Goal: Book appointment/travel/reservation

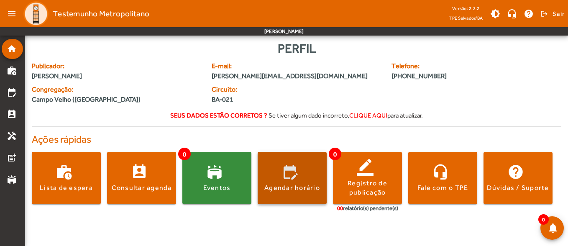
click at [312, 179] on span at bounding box center [292, 178] width 69 height 20
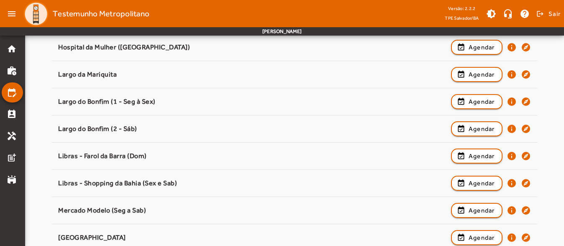
scroll to position [418, 0]
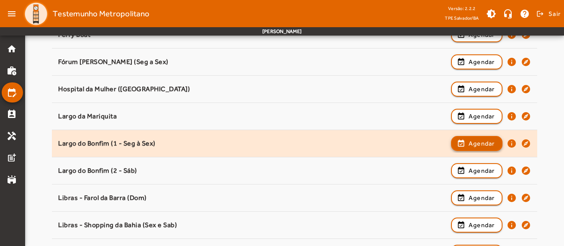
click at [489, 141] on span "Agendar" at bounding box center [481, 143] width 26 height 10
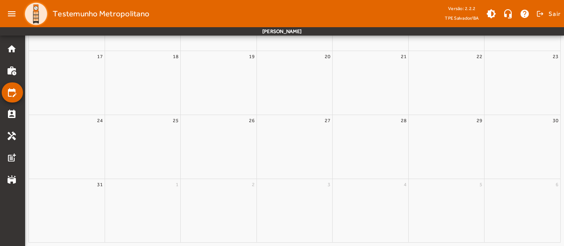
scroll to position [0, 0]
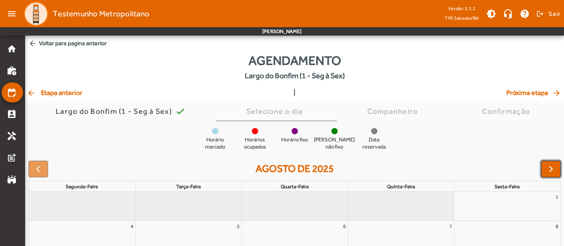
click at [550, 171] on span "button" at bounding box center [551, 169] width 10 height 10
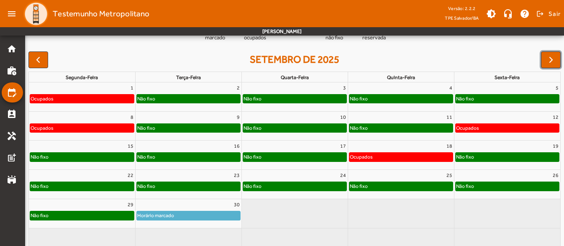
scroll to position [83, 0]
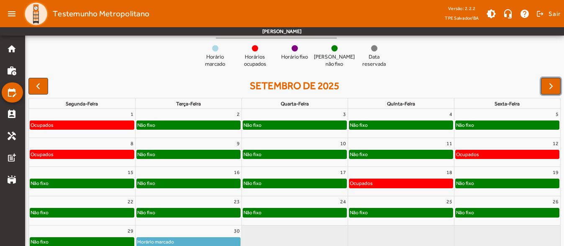
click at [230, 171] on div "16" at bounding box center [189, 172] width 106 height 11
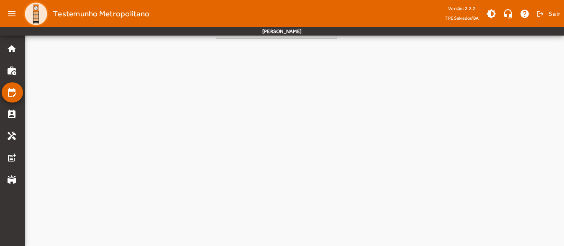
scroll to position [0, 0]
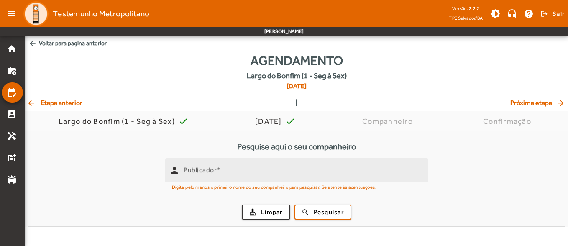
click at [246, 172] on input "Publicador" at bounding box center [303, 174] width 238 height 10
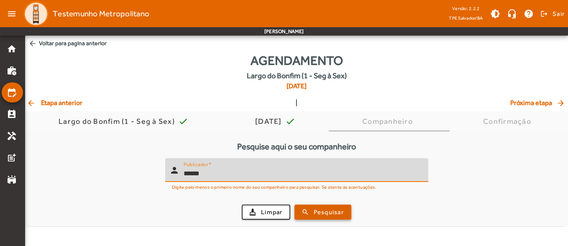
type input "******"
click at [314, 211] on span "Pesquisar" at bounding box center [329, 212] width 30 height 10
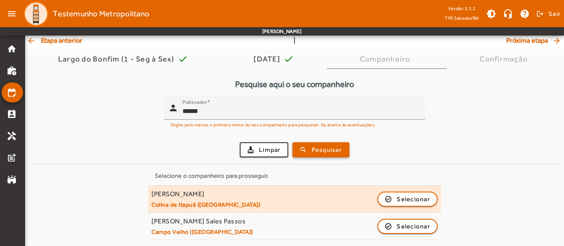
scroll to position [63, 0]
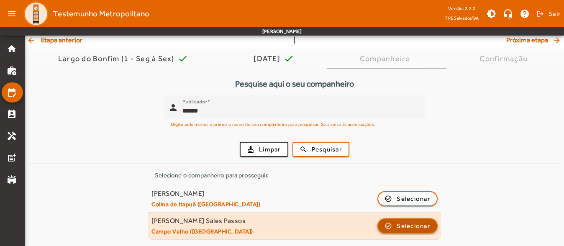
click at [393, 226] on span "button" at bounding box center [407, 226] width 59 height 20
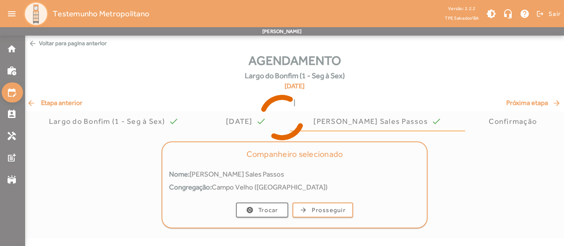
scroll to position [0, 0]
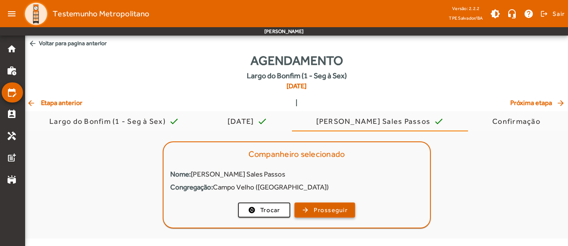
click at [336, 204] on span "button" at bounding box center [324, 210] width 59 height 20
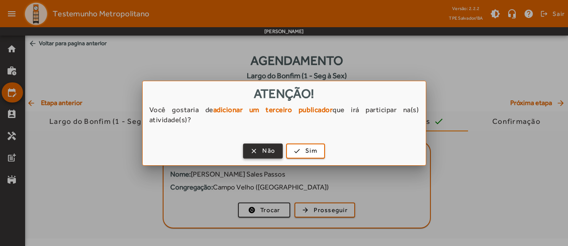
click at [268, 152] on span "Não" at bounding box center [268, 151] width 13 height 10
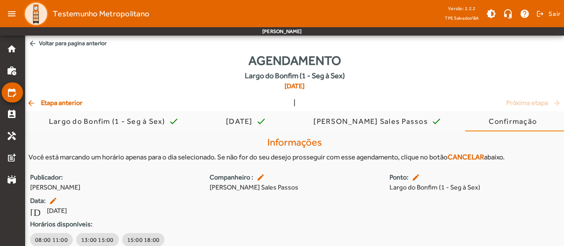
scroll to position [34, 0]
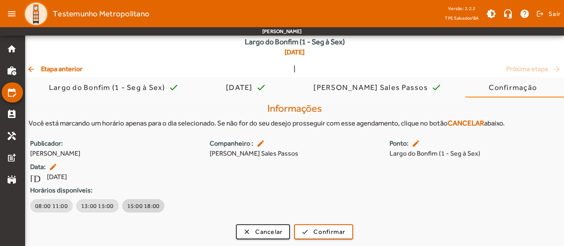
click at [148, 202] on span "15:00 18:00" at bounding box center [143, 206] width 33 height 8
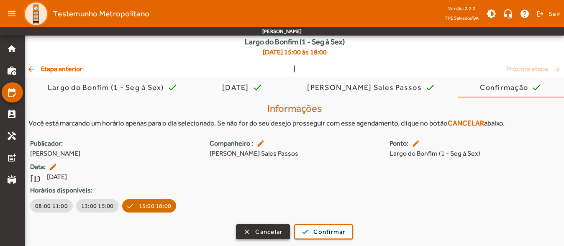
click at [266, 229] on span "Cancelar" at bounding box center [268, 232] width 27 height 10
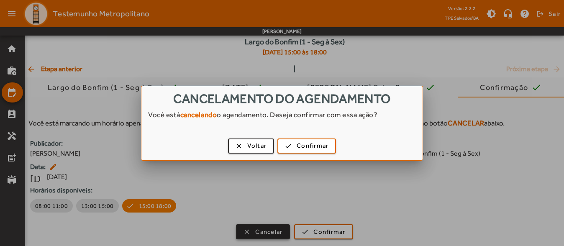
scroll to position [0, 0]
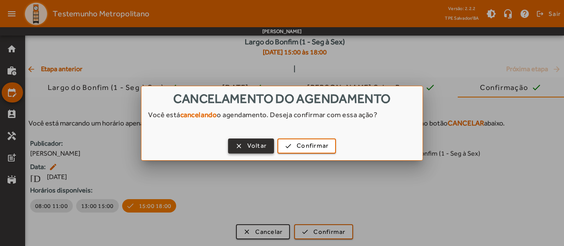
click at [251, 151] on span "button" at bounding box center [251, 146] width 45 height 20
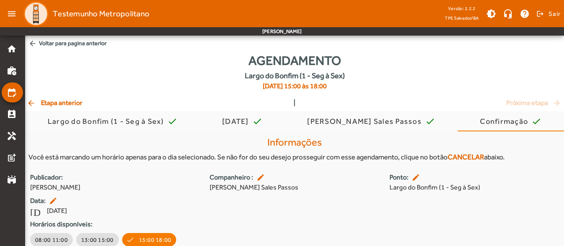
scroll to position [34, 0]
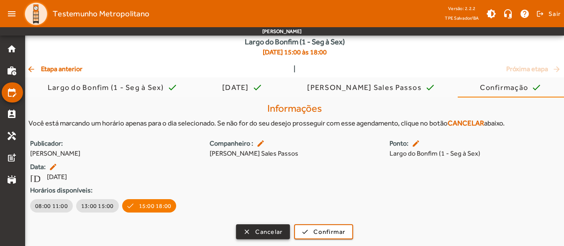
click at [273, 225] on span "button" at bounding box center [263, 232] width 52 height 20
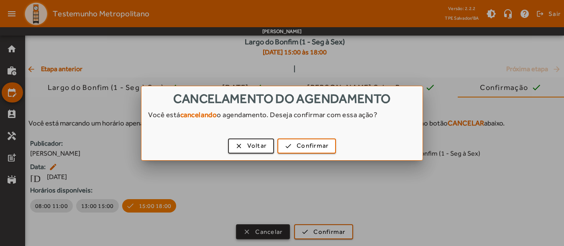
scroll to position [0, 0]
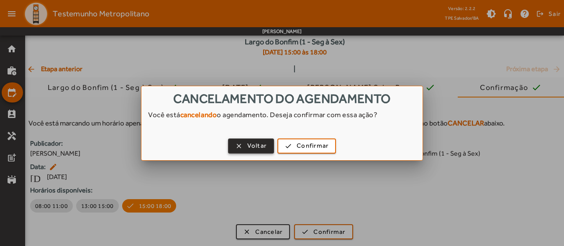
drag, startPoint x: 260, startPoint y: 151, endPoint x: 260, endPoint y: 143, distance: 8.4
click at [260, 149] on button "clear Voltar" at bounding box center [251, 145] width 46 height 15
click at [260, 143] on mat-icon "edit" at bounding box center [261, 143] width 10 height 8
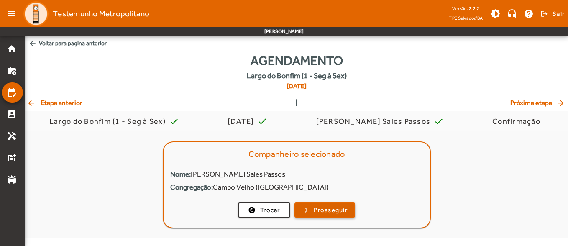
click at [344, 214] on button "arrow_forward Prosseguir" at bounding box center [324, 209] width 61 height 15
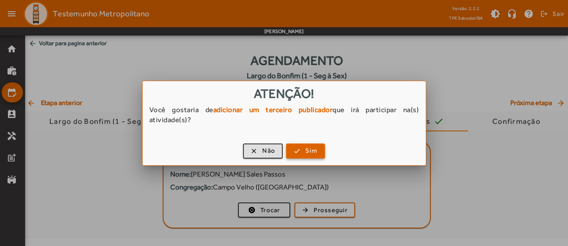
click at [314, 149] on span "Sim" at bounding box center [311, 151] width 12 height 10
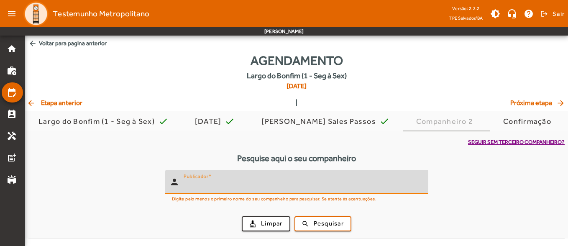
click at [227, 181] on input "Publicador" at bounding box center [303, 185] width 238 height 10
type input "*******"
click at [315, 229] on span "submit" at bounding box center [322, 224] width 55 height 20
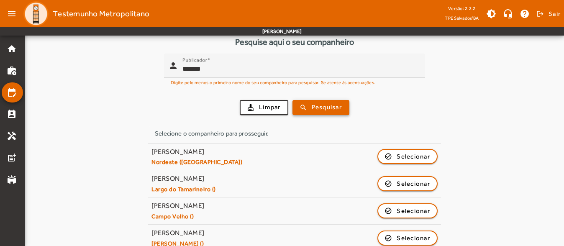
scroll to position [167, 0]
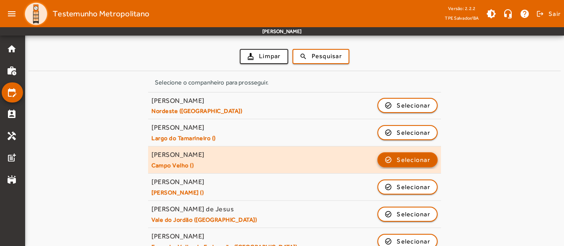
click at [413, 155] on span "Selecionar" at bounding box center [413, 160] width 33 height 10
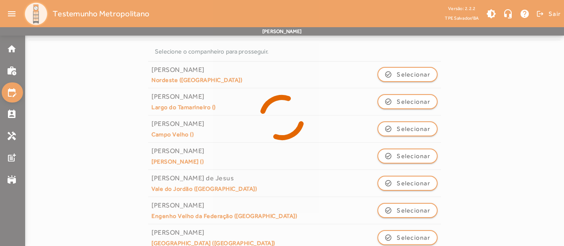
scroll to position [4, 0]
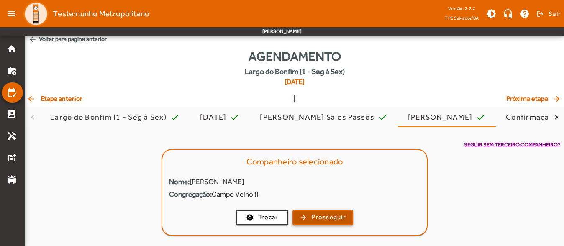
click at [336, 216] on span "Prosseguir" at bounding box center [329, 217] width 34 height 10
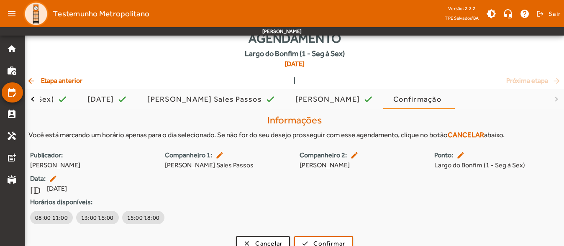
scroll to position [34, 0]
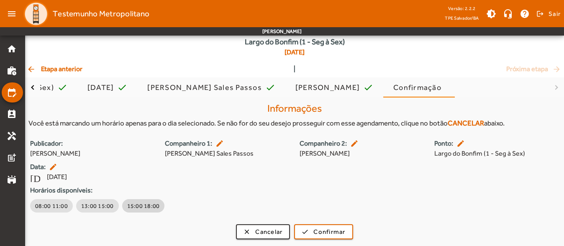
click at [151, 203] on span "15:00 18:00" at bounding box center [143, 206] width 33 height 8
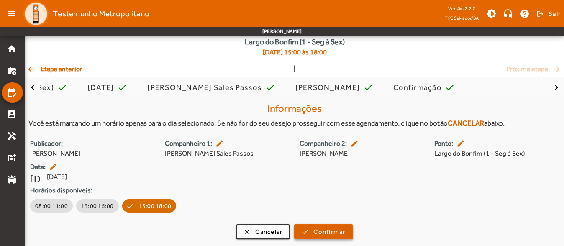
click at [349, 235] on span "submit" at bounding box center [323, 232] width 57 height 20
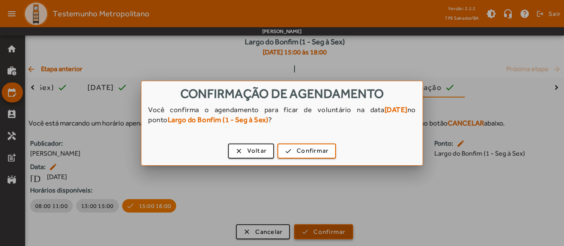
scroll to position [0, 0]
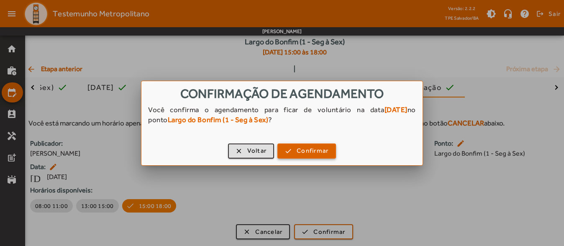
click at [316, 154] on span "Confirmar" at bounding box center [313, 151] width 32 height 10
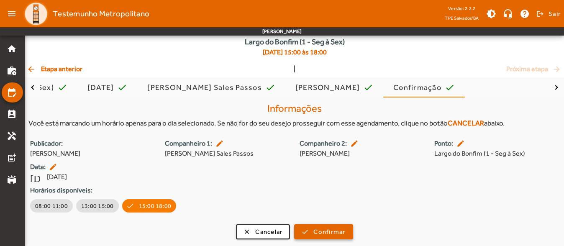
scroll to position [34, 0]
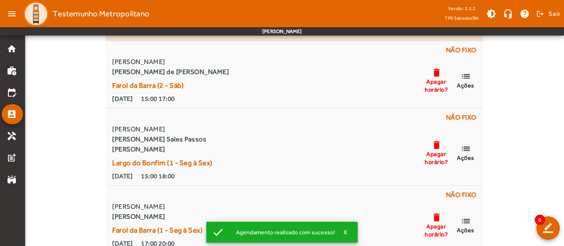
scroll to position [146, 0]
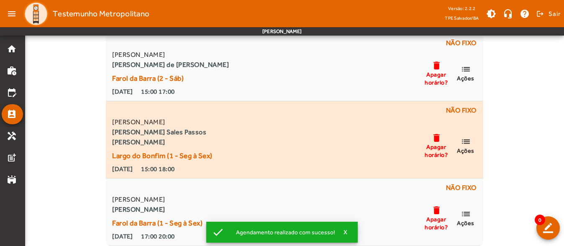
click at [467, 146] on mat-icon "list" at bounding box center [465, 141] width 10 height 10
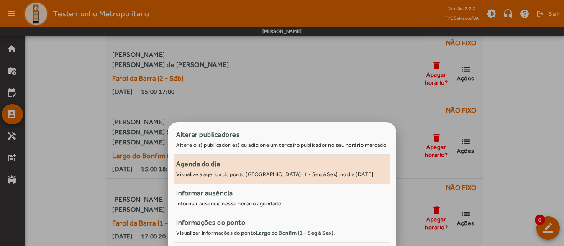
click at [258, 166] on div "Agenda do dia" at bounding box center [282, 164] width 212 height 10
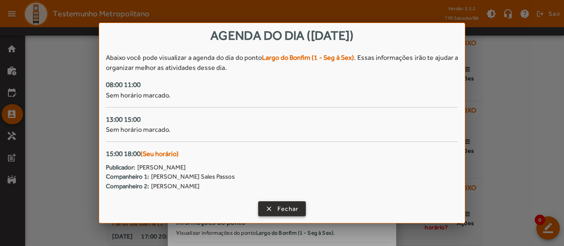
click at [282, 204] on span "Fechar" at bounding box center [287, 209] width 21 height 10
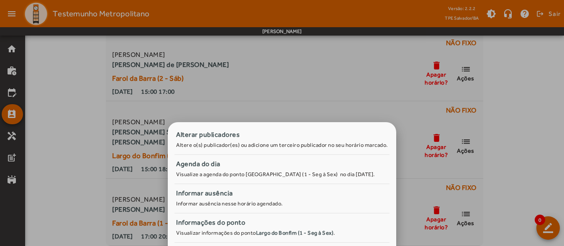
click at [271, 79] on div at bounding box center [282, 123] width 564 height 246
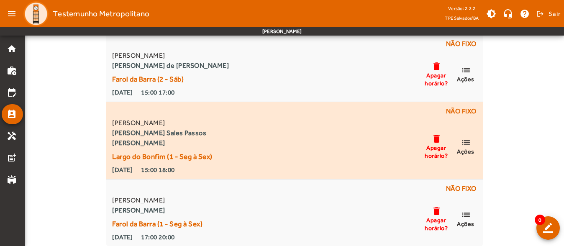
scroll to position [146, 0]
